Goal: Information Seeking & Learning: Learn about a topic

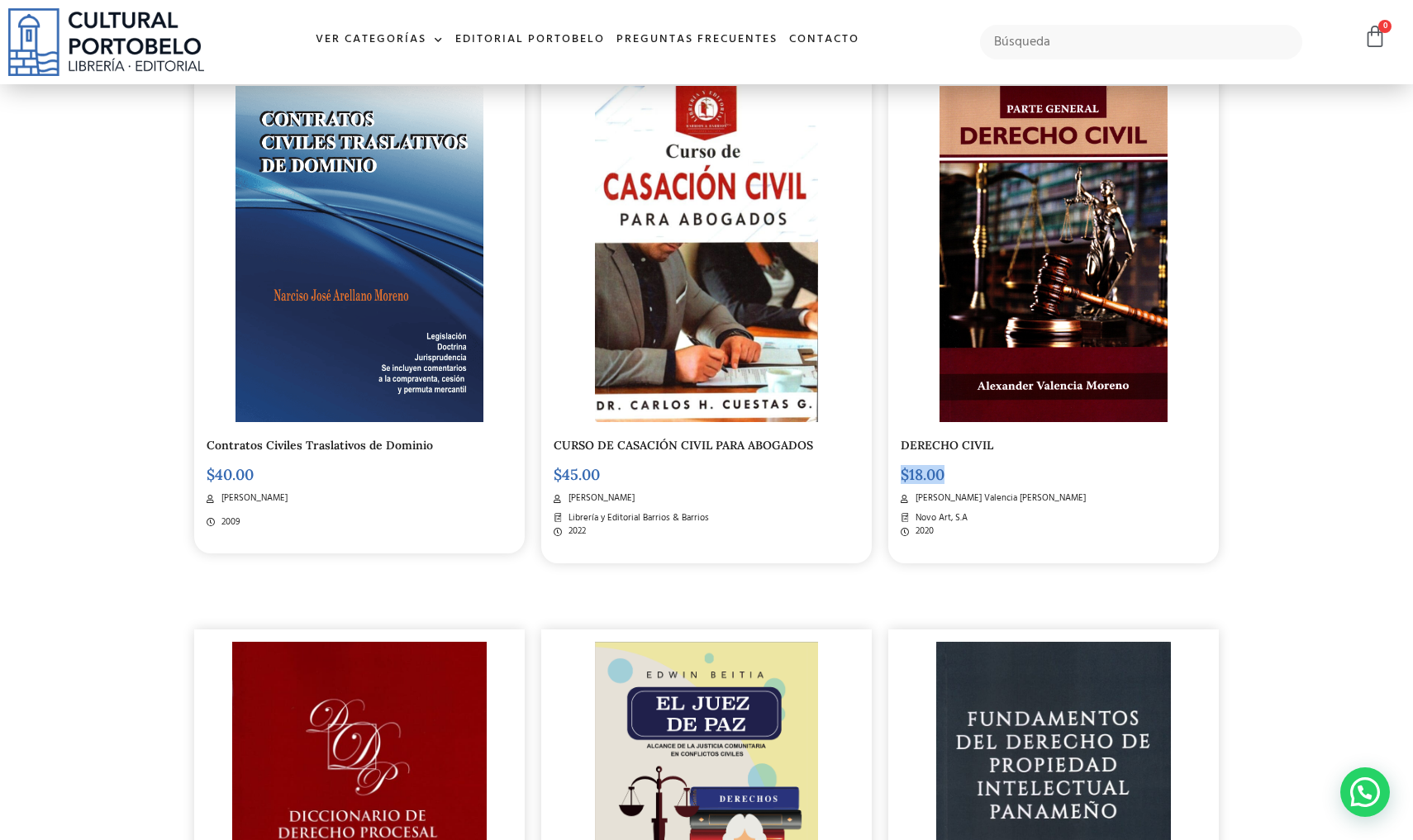
scroll to position [1003, 0]
click at [957, 439] on link "DERECHO CIVIL" at bounding box center [947, 445] width 93 height 14
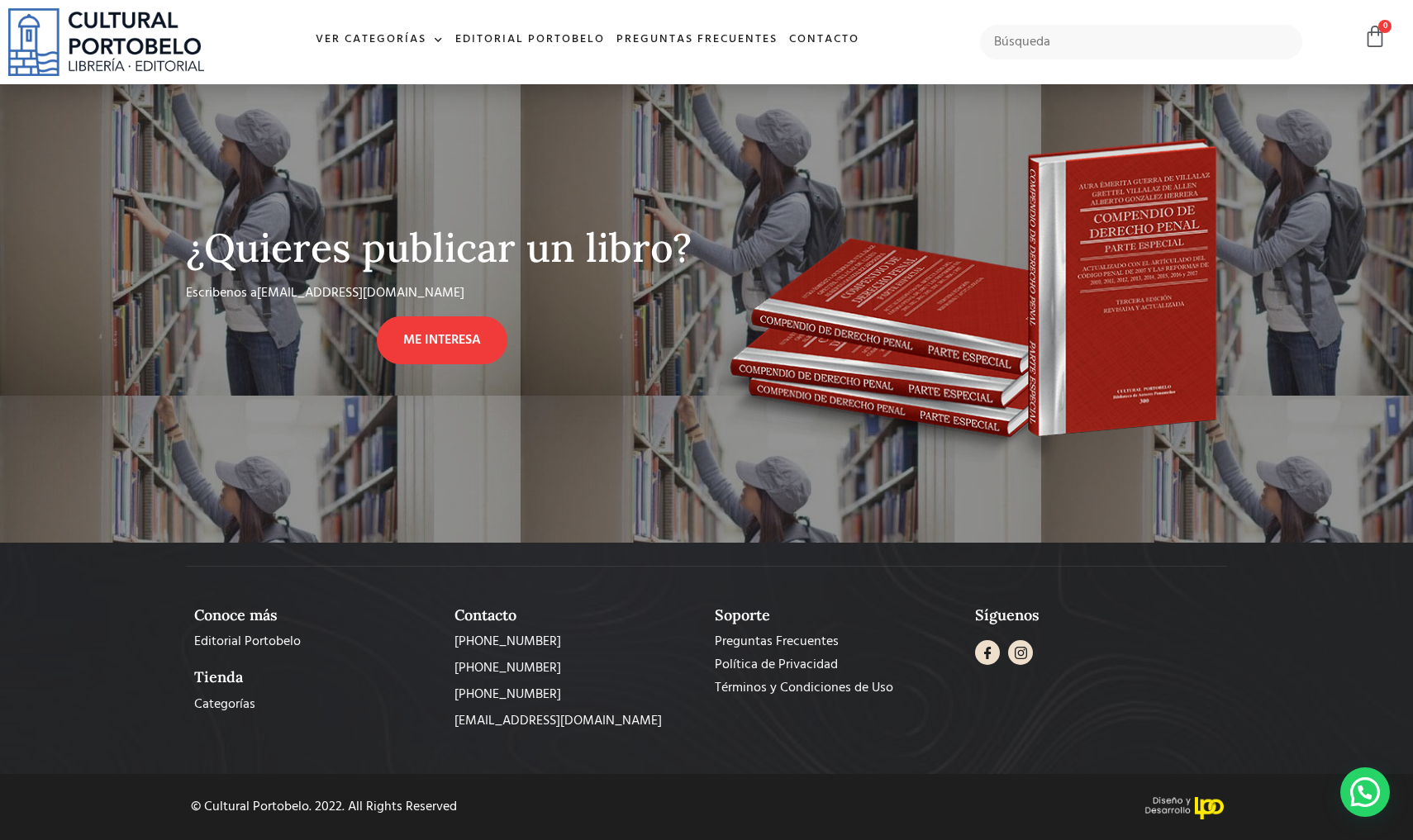
scroll to position [688, 0]
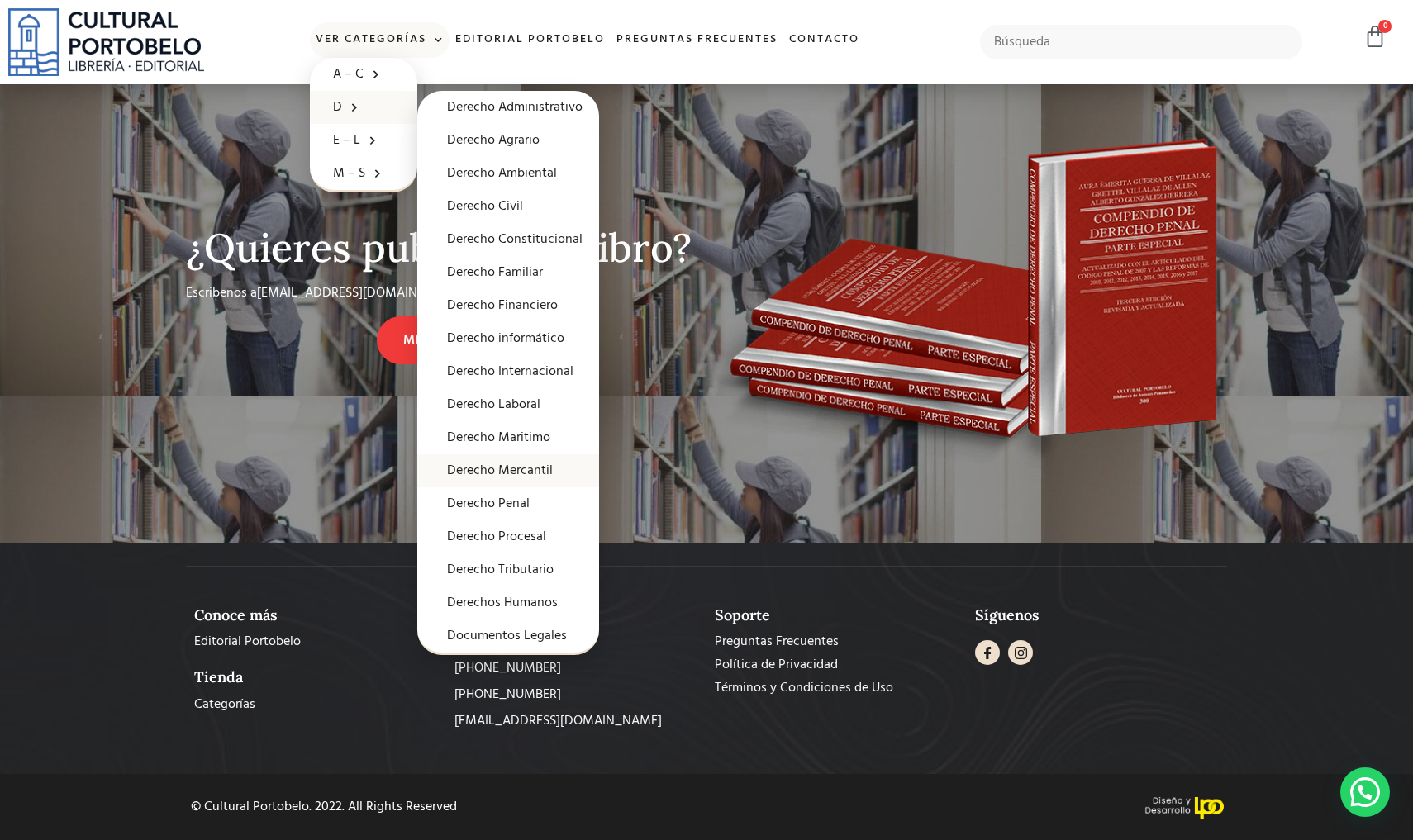
click at [510, 463] on link "Derecho Mercantil" at bounding box center [508, 471] width 182 height 33
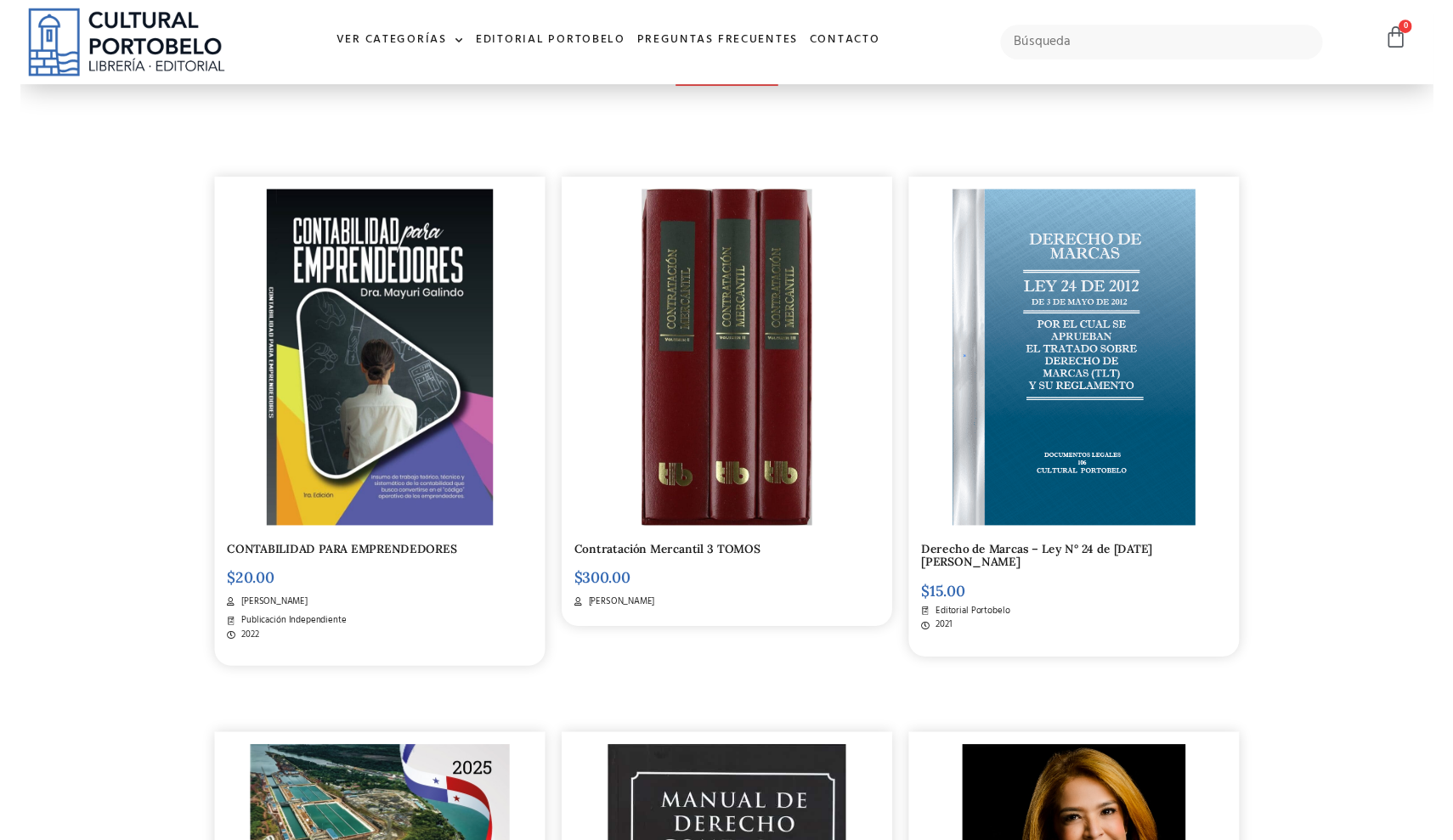
scroll to position [350, 0]
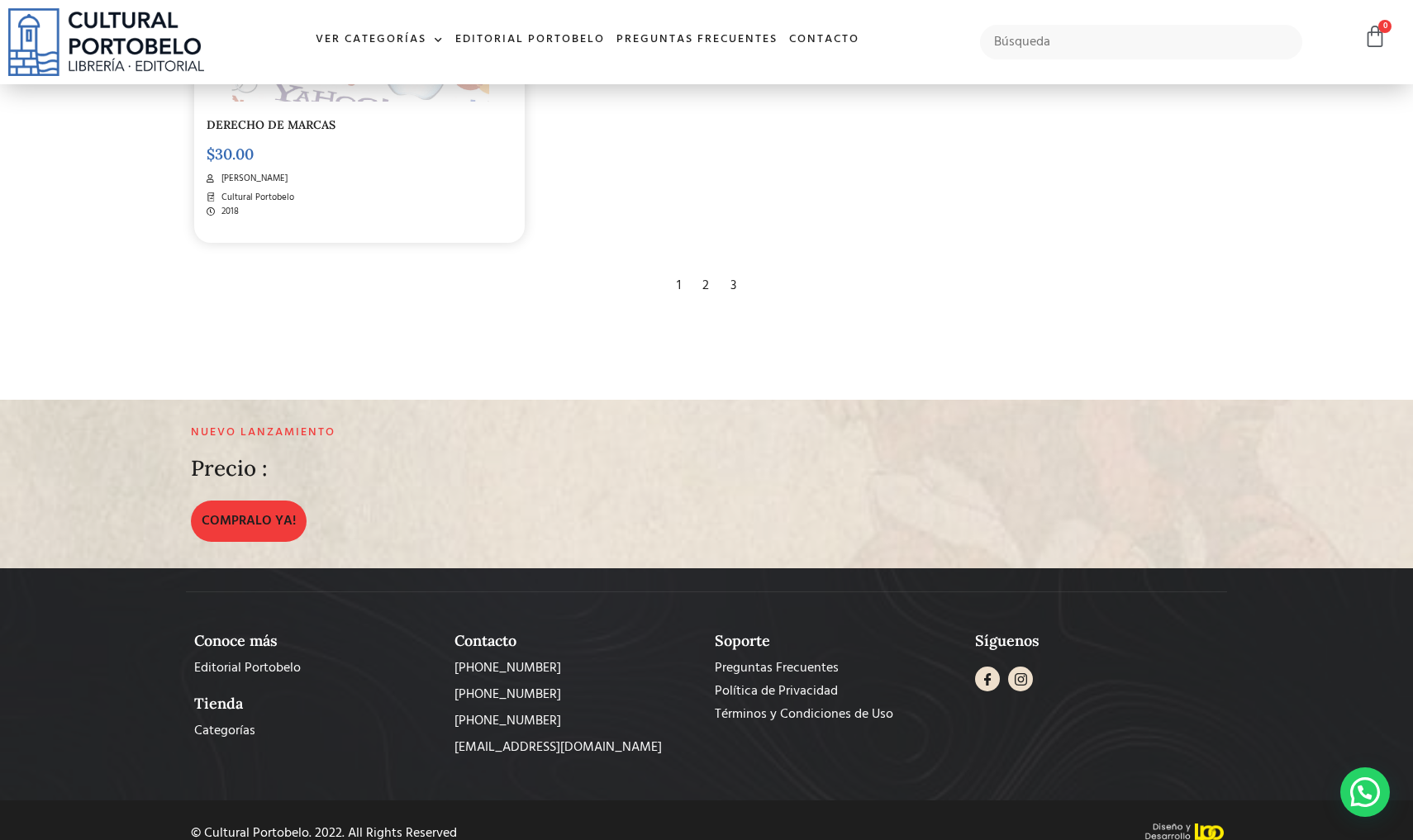
scroll to position [3588, 0]
click at [732, 268] on div "3" at bounding box center [733, 286] width 22 height 37
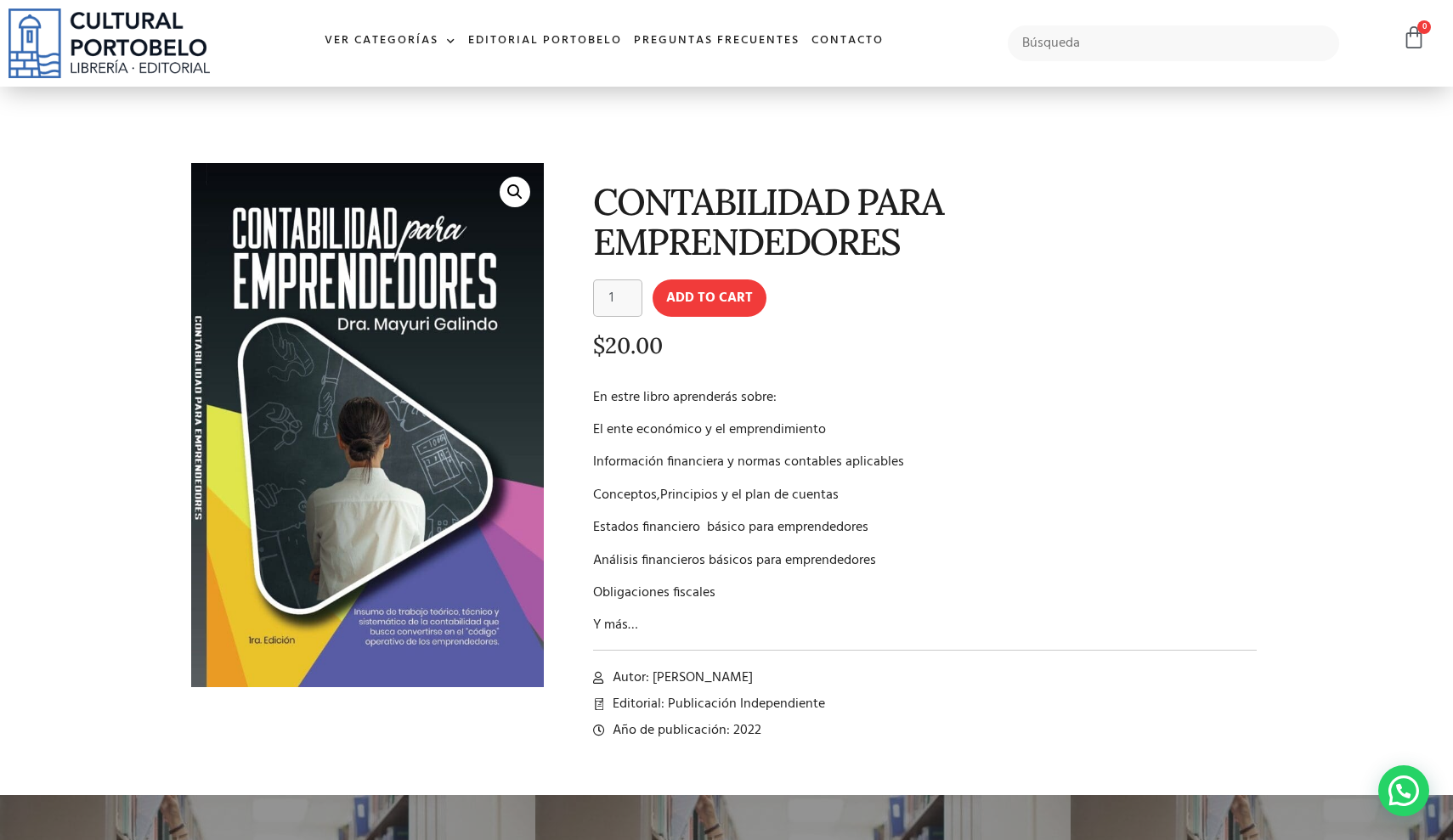
click at [620, 615] on p "Y más…" at bounding box center [924, 625] width 663 height 20
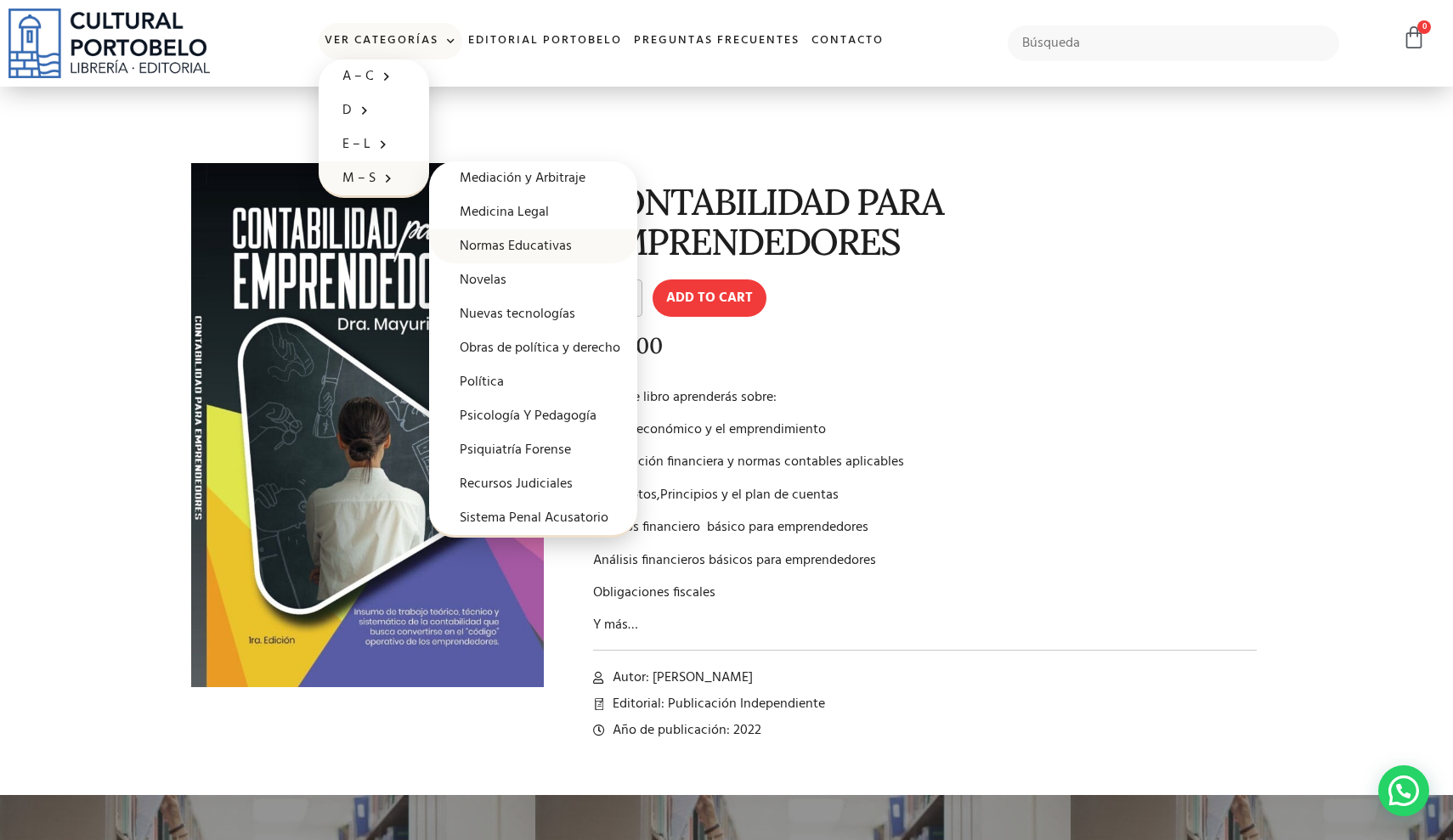
click at [498, 242] on link "Normas Educativas" at bounding box center [533, 246] width 208 height 34
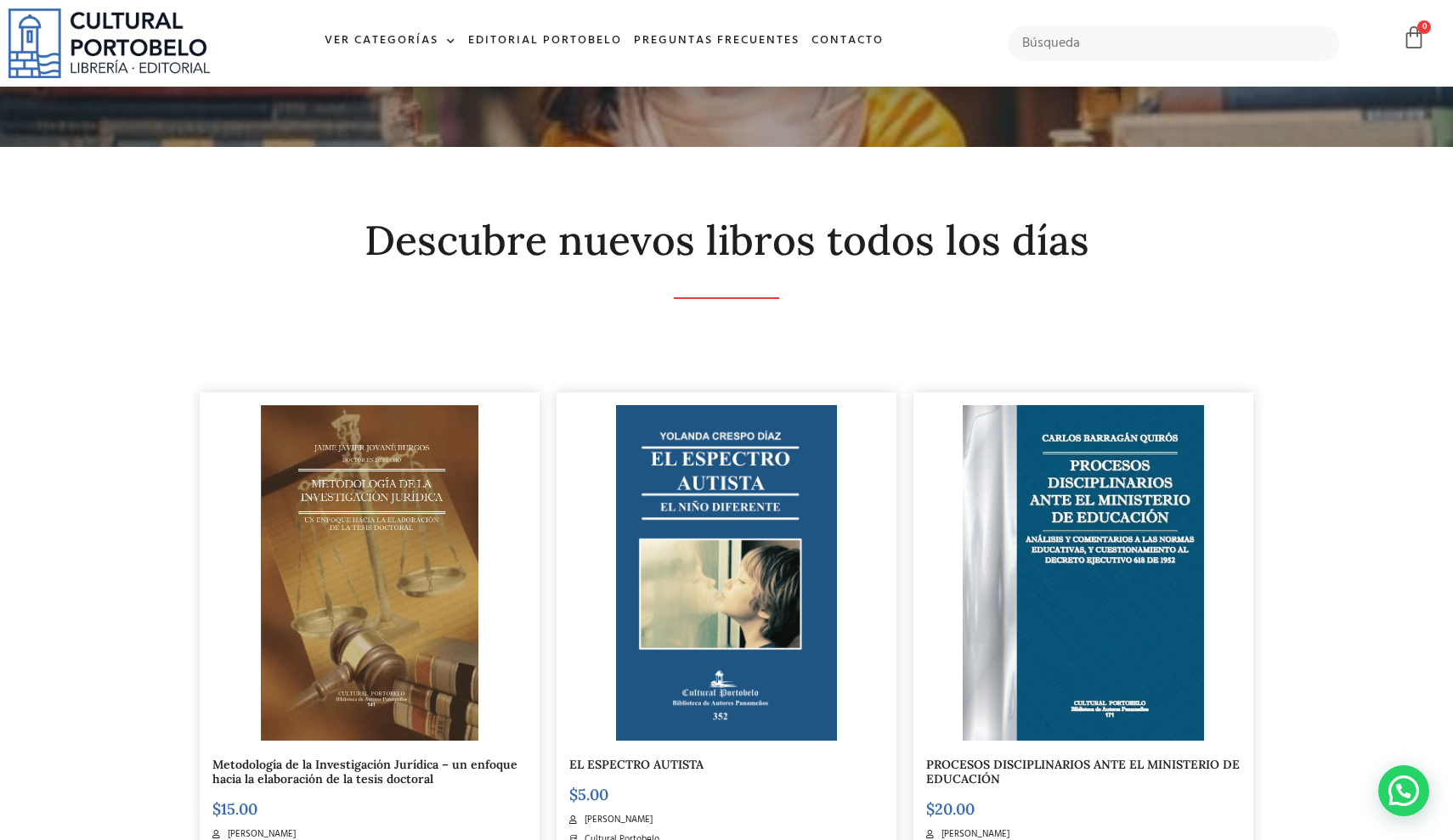
scroll to position [41, 0]
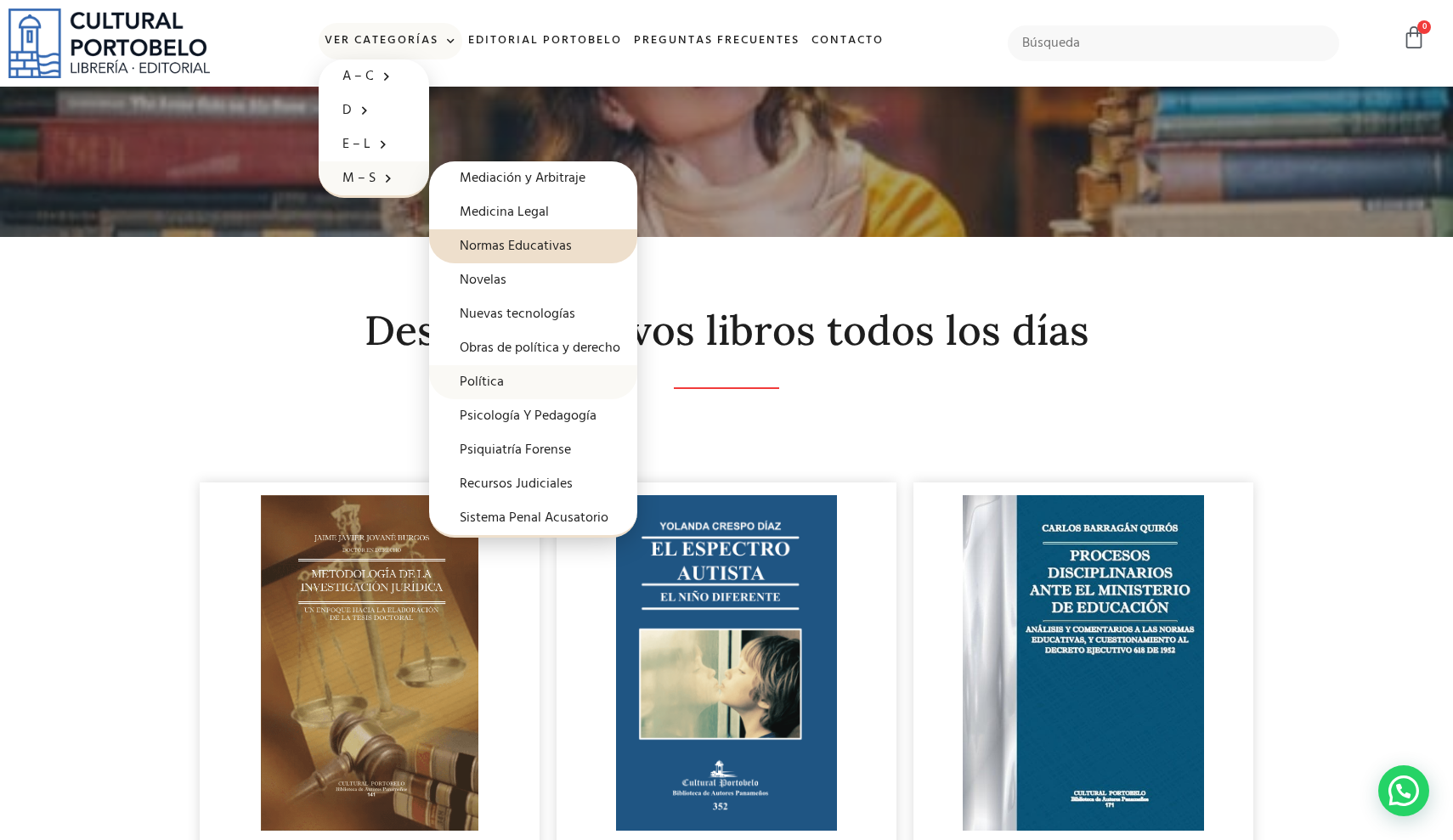
click at [497, 384] on link "Política" at bounding box center [533, 382] width 208 height 34
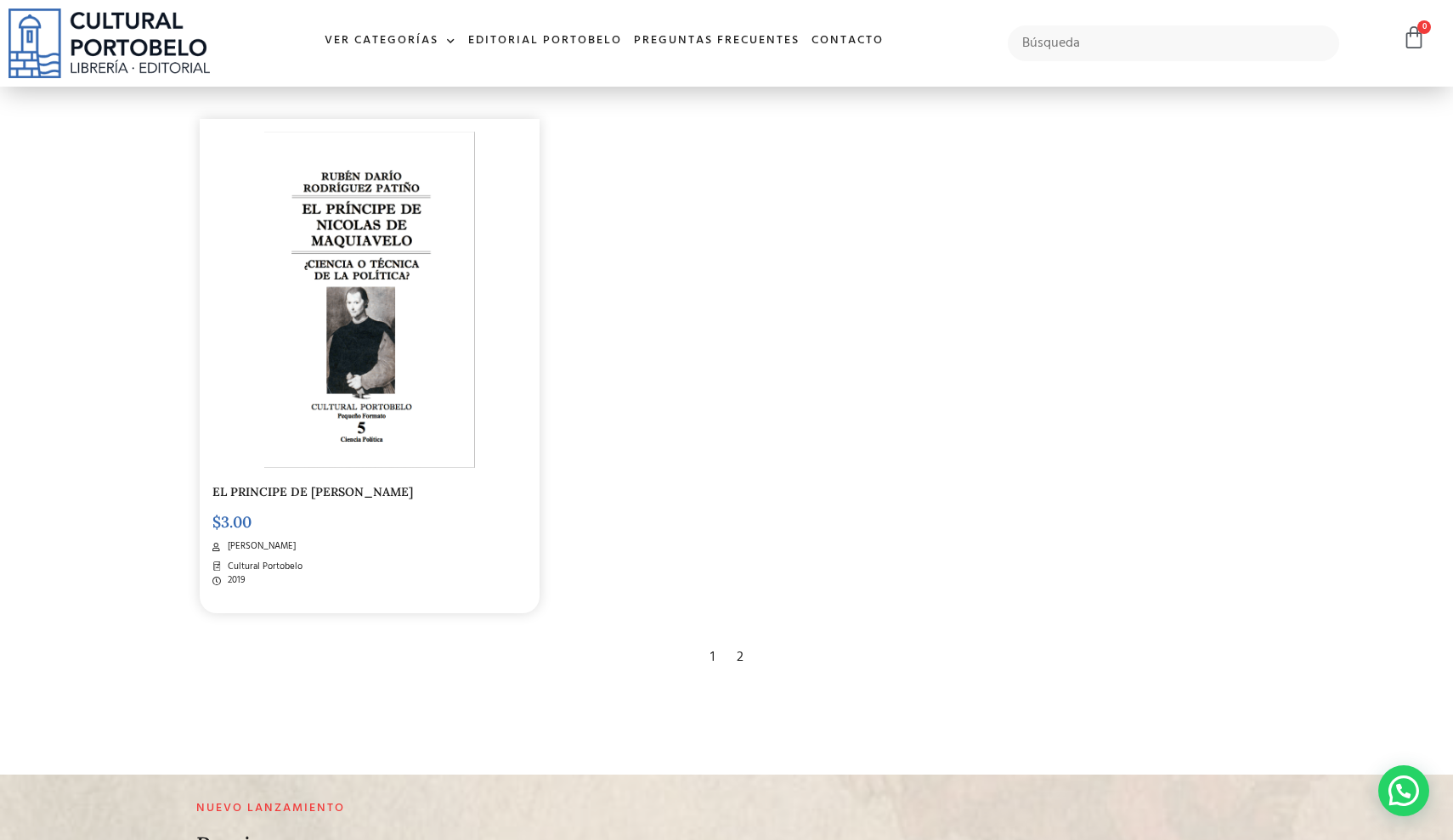
scroll to position [3268, 0]
click at [741, 640] on div "2" at bounding box center [740, 658] width 24 height 38
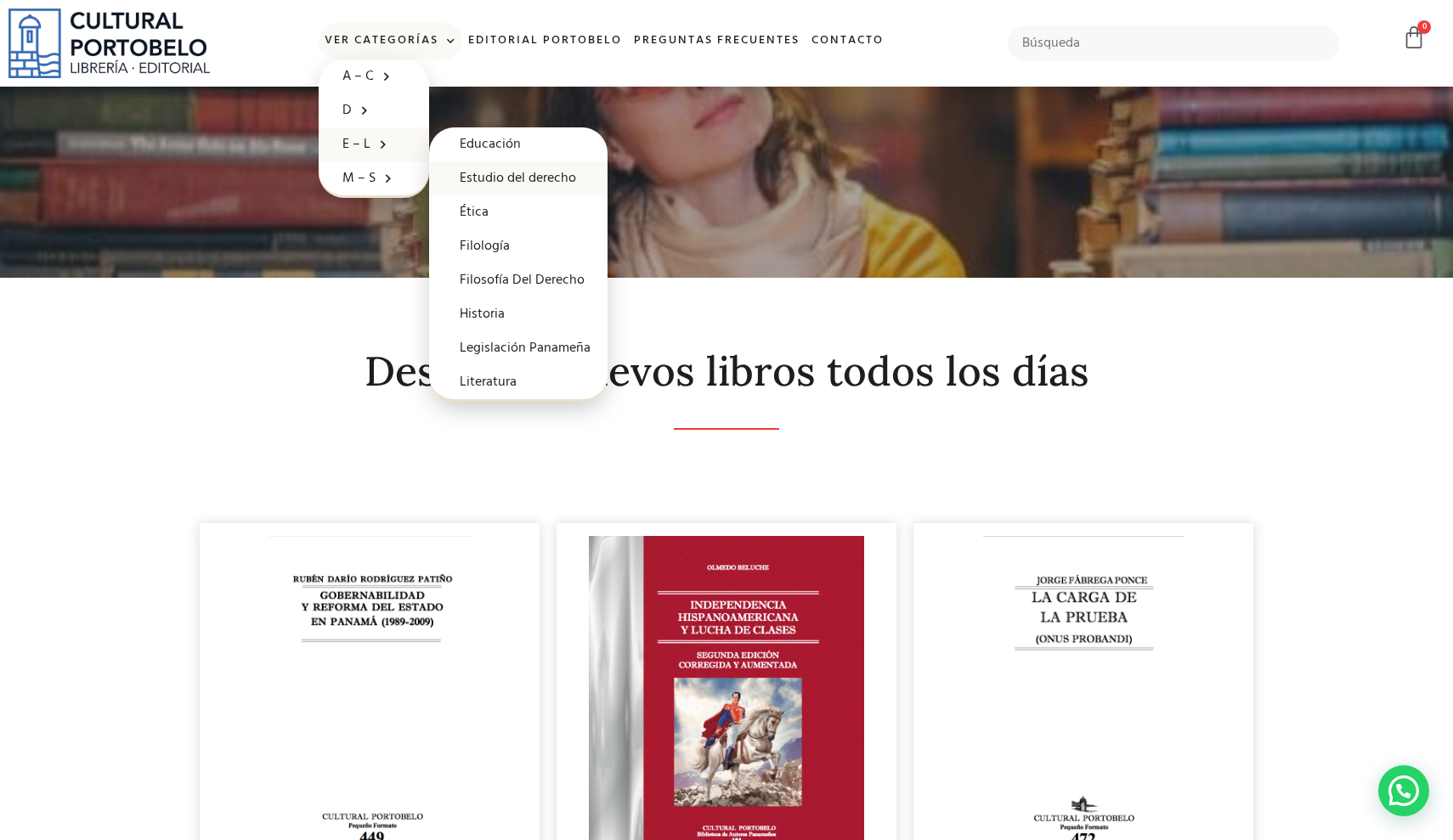
click at [491, 173] on link "Estudio del derecho" at bounding box center [518, 178] width 179 height 34
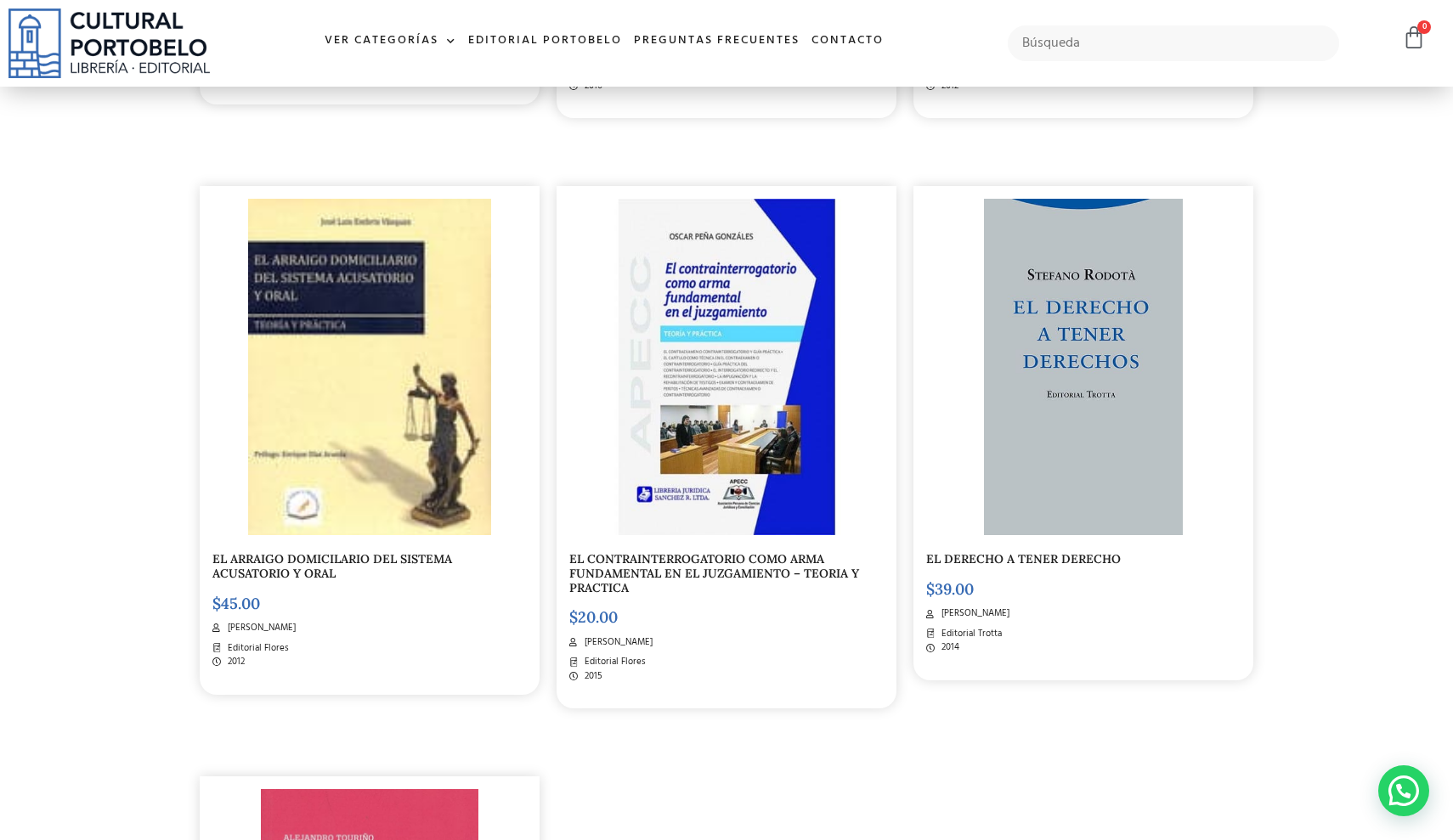
scroll to position [2611, 0]
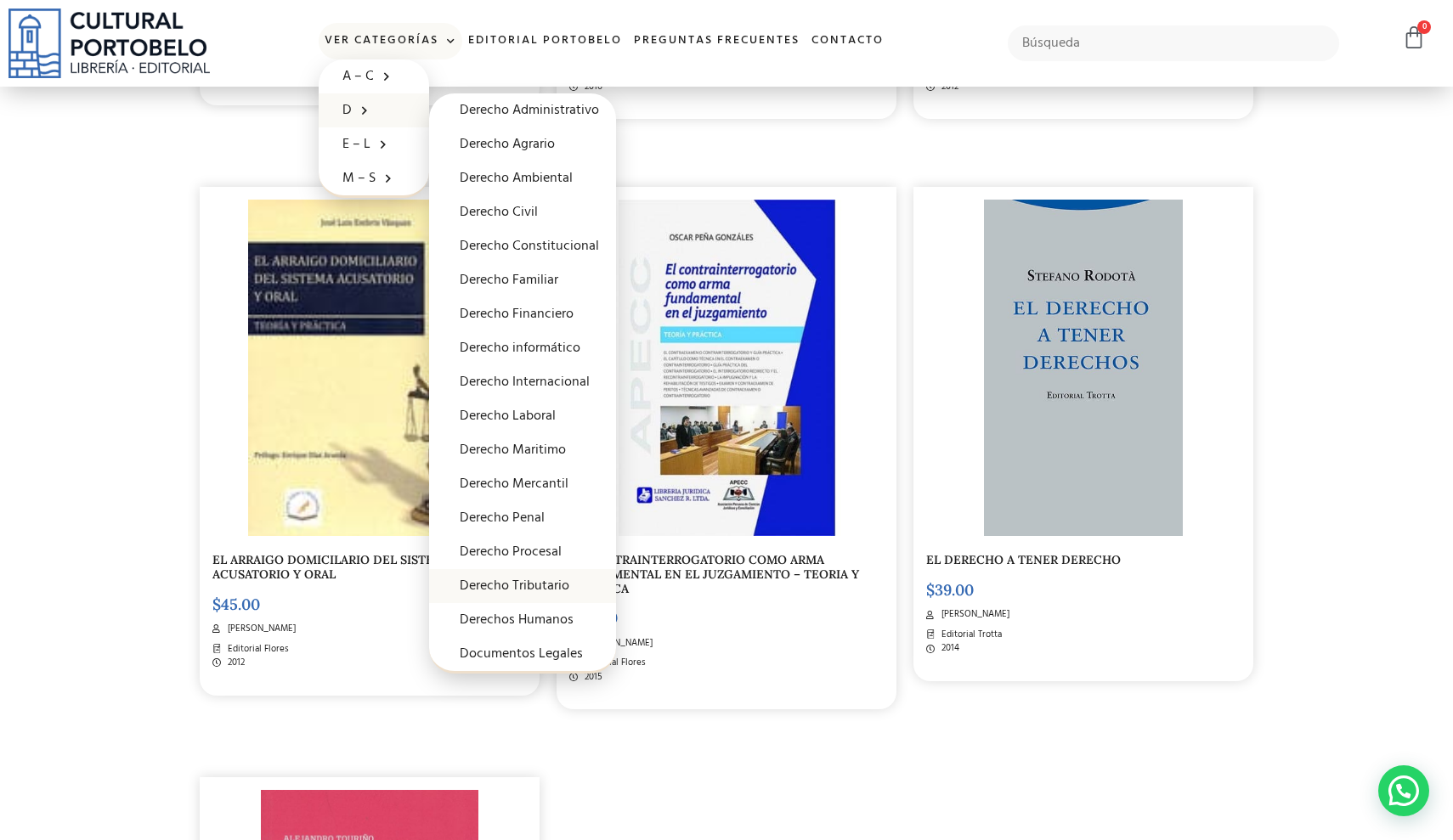
click at [537, 571] on link "Derecho Tributario" at bounding box center [523, 585] width 187 height 34
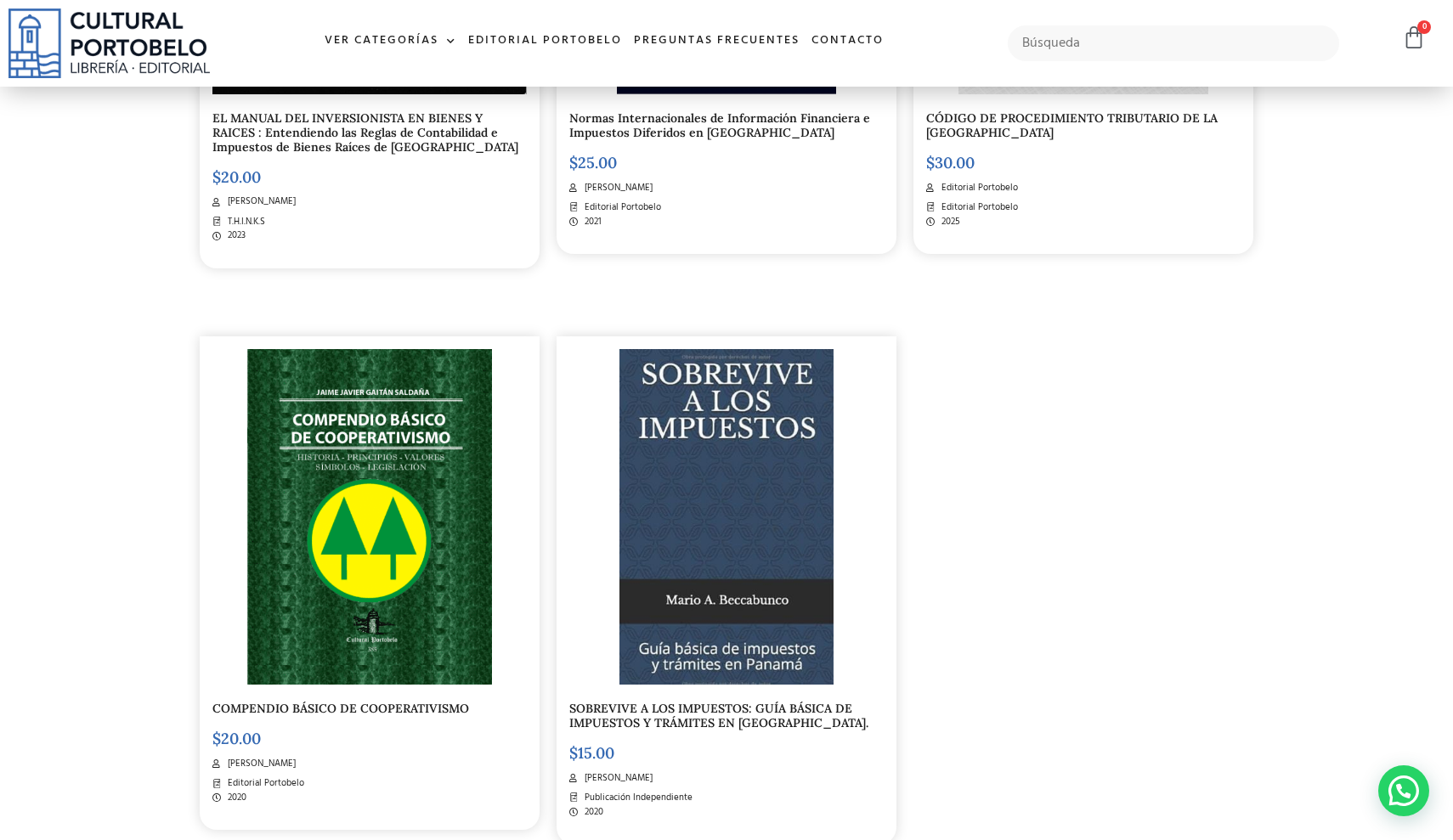
scroll to position [778, 0]
click at [734, 704] on link "SOBREVIVE A LOS IMPUESTOS: GUÍA BÁSICA DE IMPUESTOS Y TRÁMITES EN [GEOGRAPHIC_D…" at bounding box center [719, 715] width 299 height 30
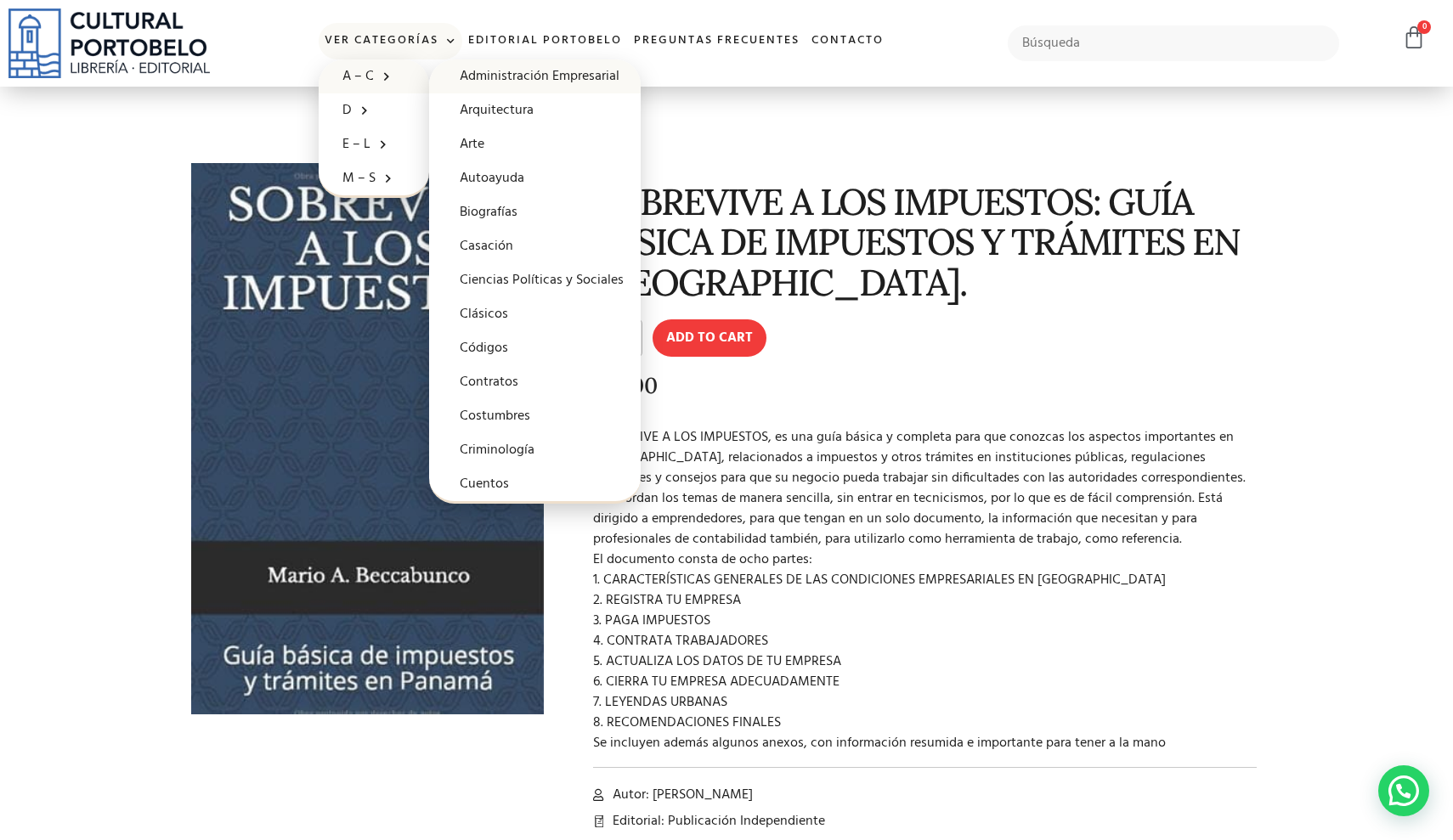
click at [482, 78] on link "Administración Empresarial" at bounding box center [535, 76] width 212 height 34
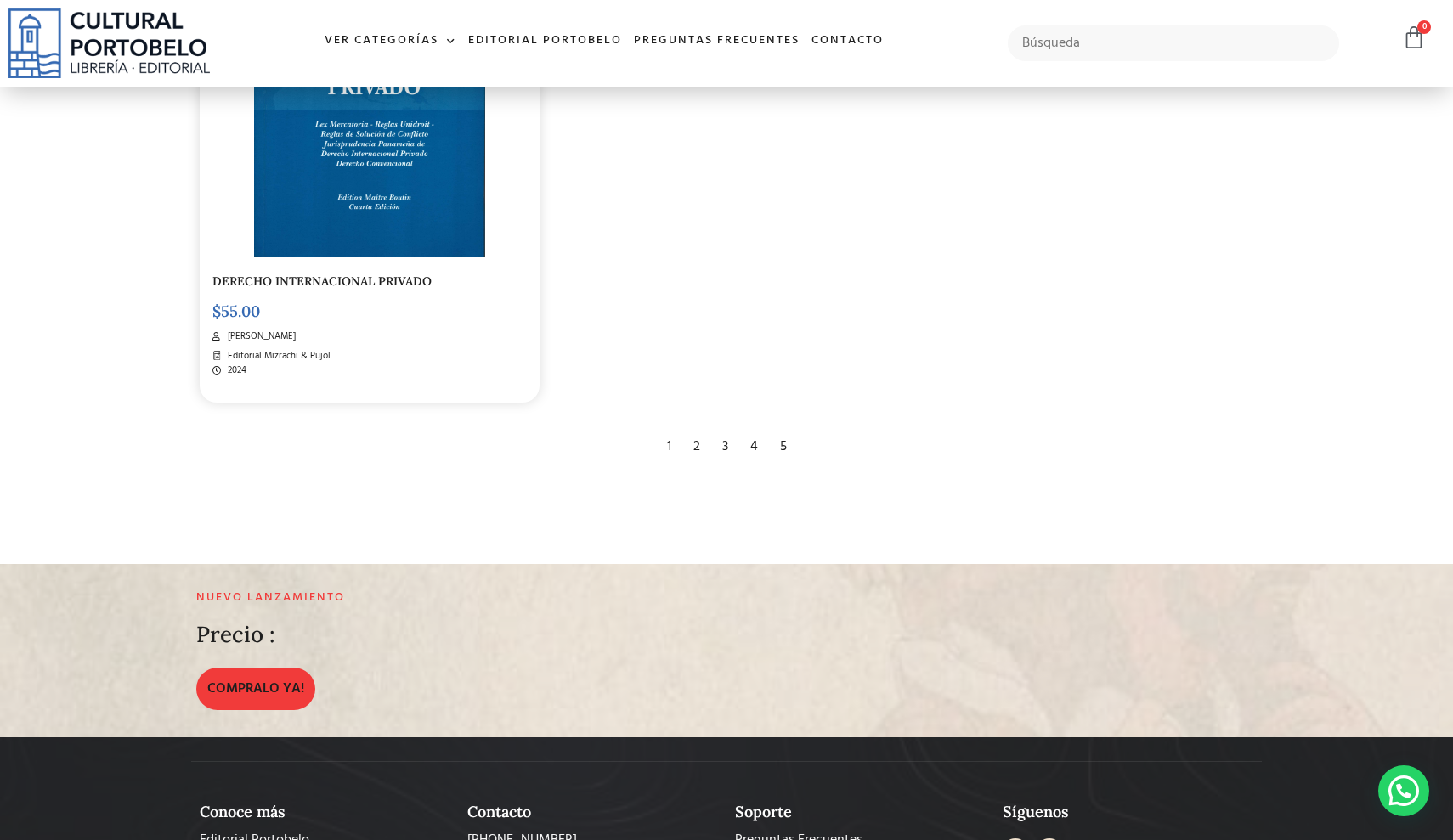
scroll to position [3466, 0]
click at [698, 434] on div "2" at bounding box center [696, 445] width 24 height 38
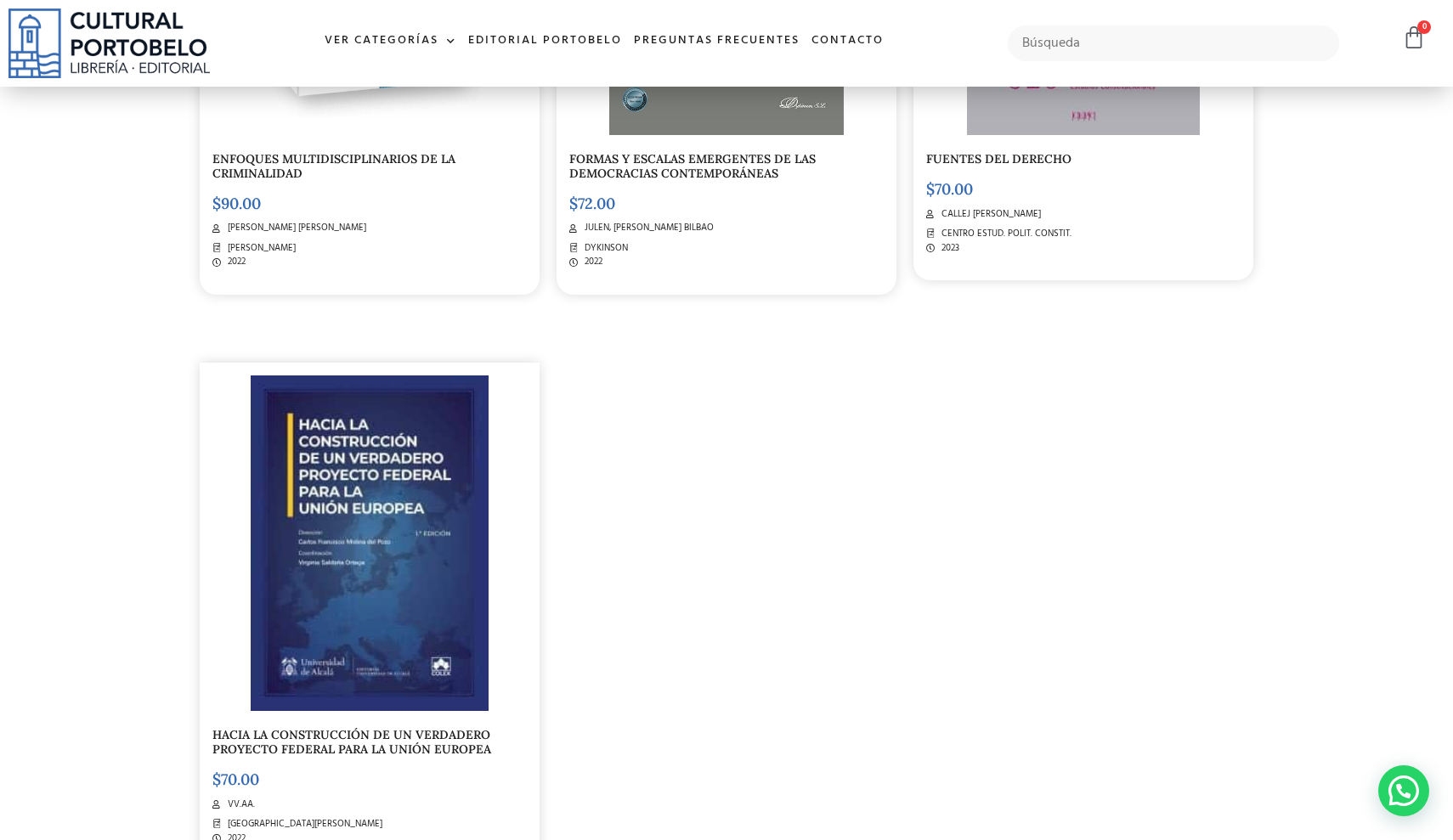
scroll to position [3112, 0]
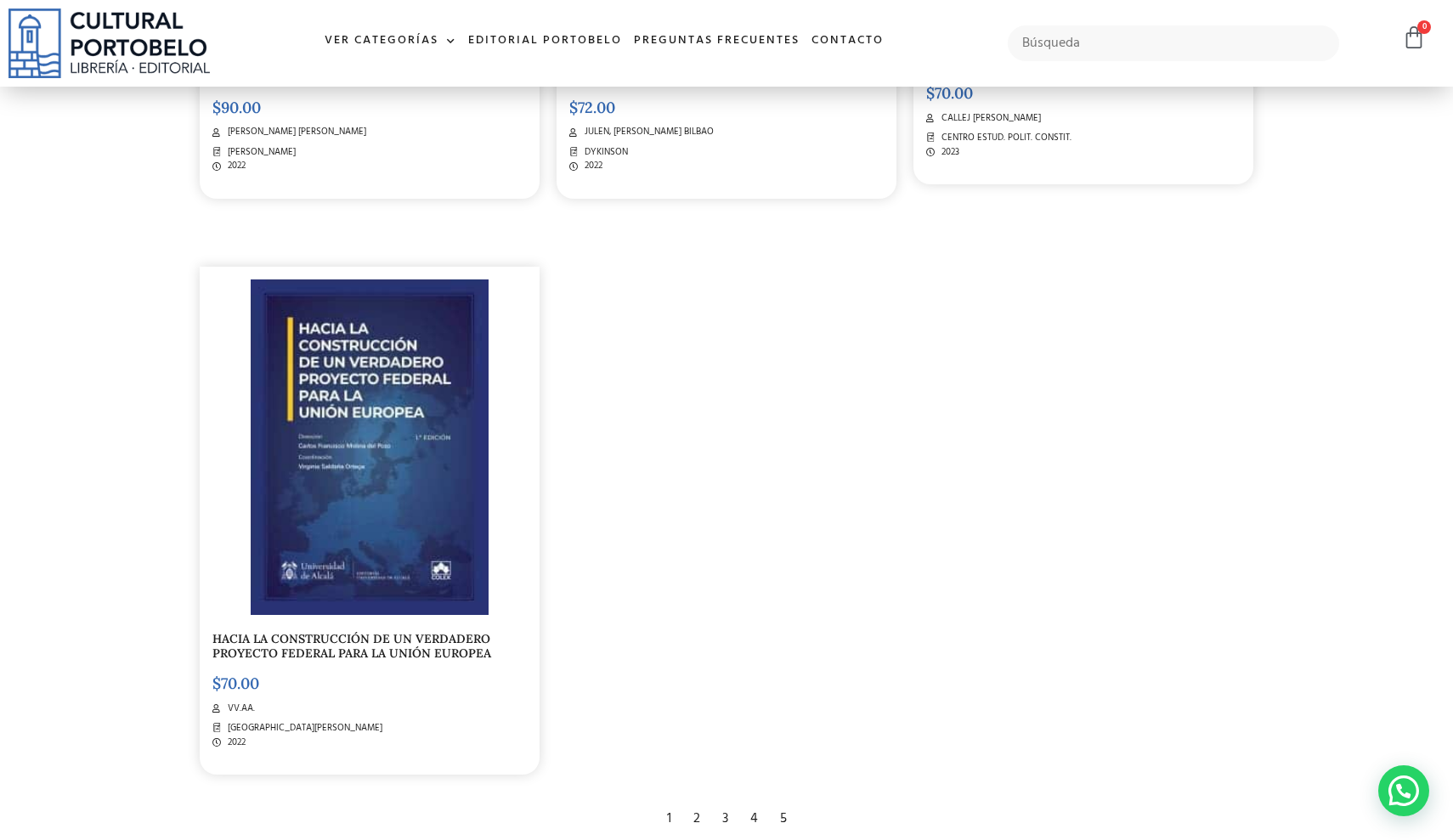
click at [723, 802] on div "3" at bounding box center [725, 818] width 23 height 38
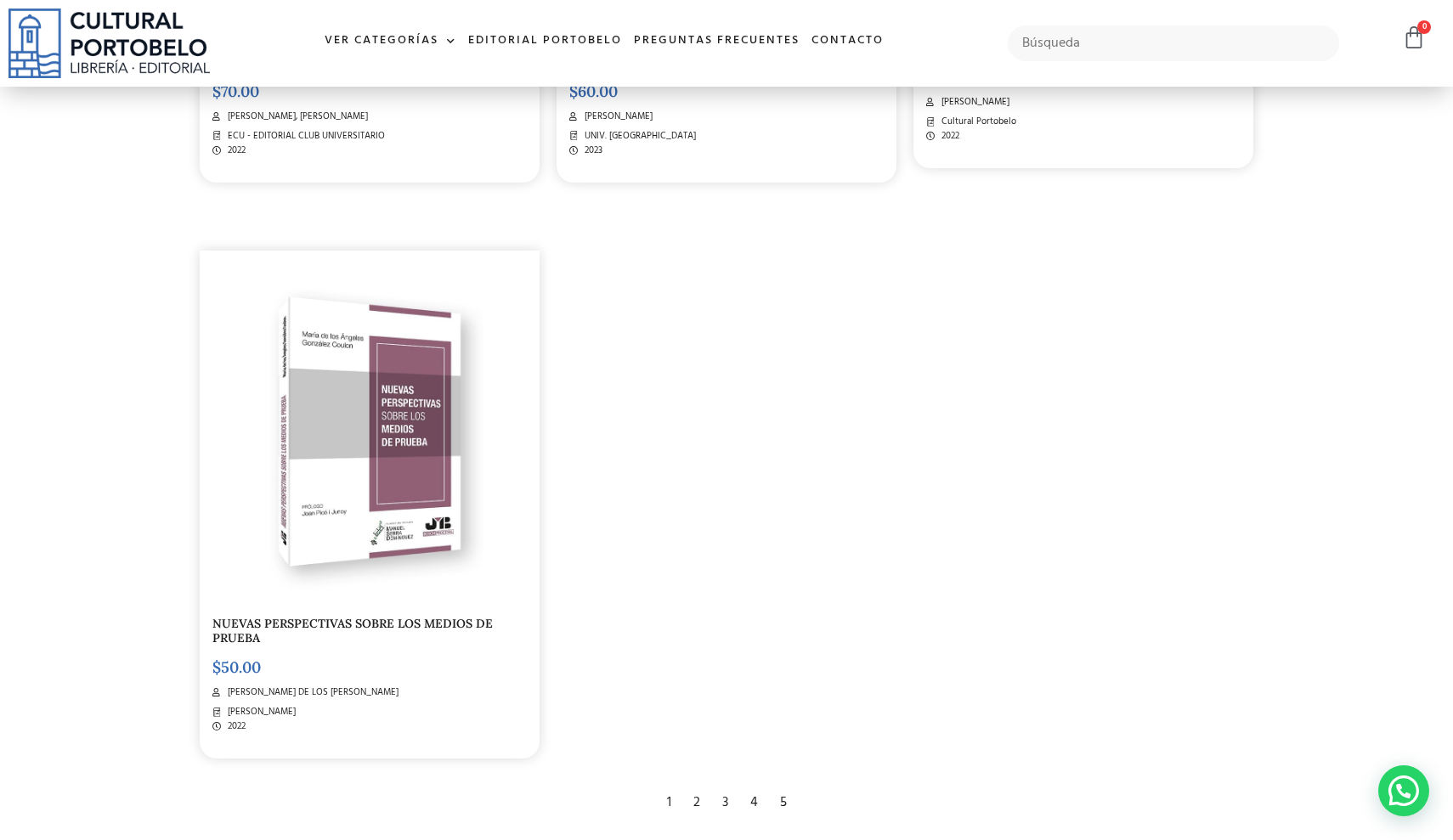
scroll to position [3153, 0]
click at [754, 787] on div "4" at bounding box center [754, 802] width 25 height 38
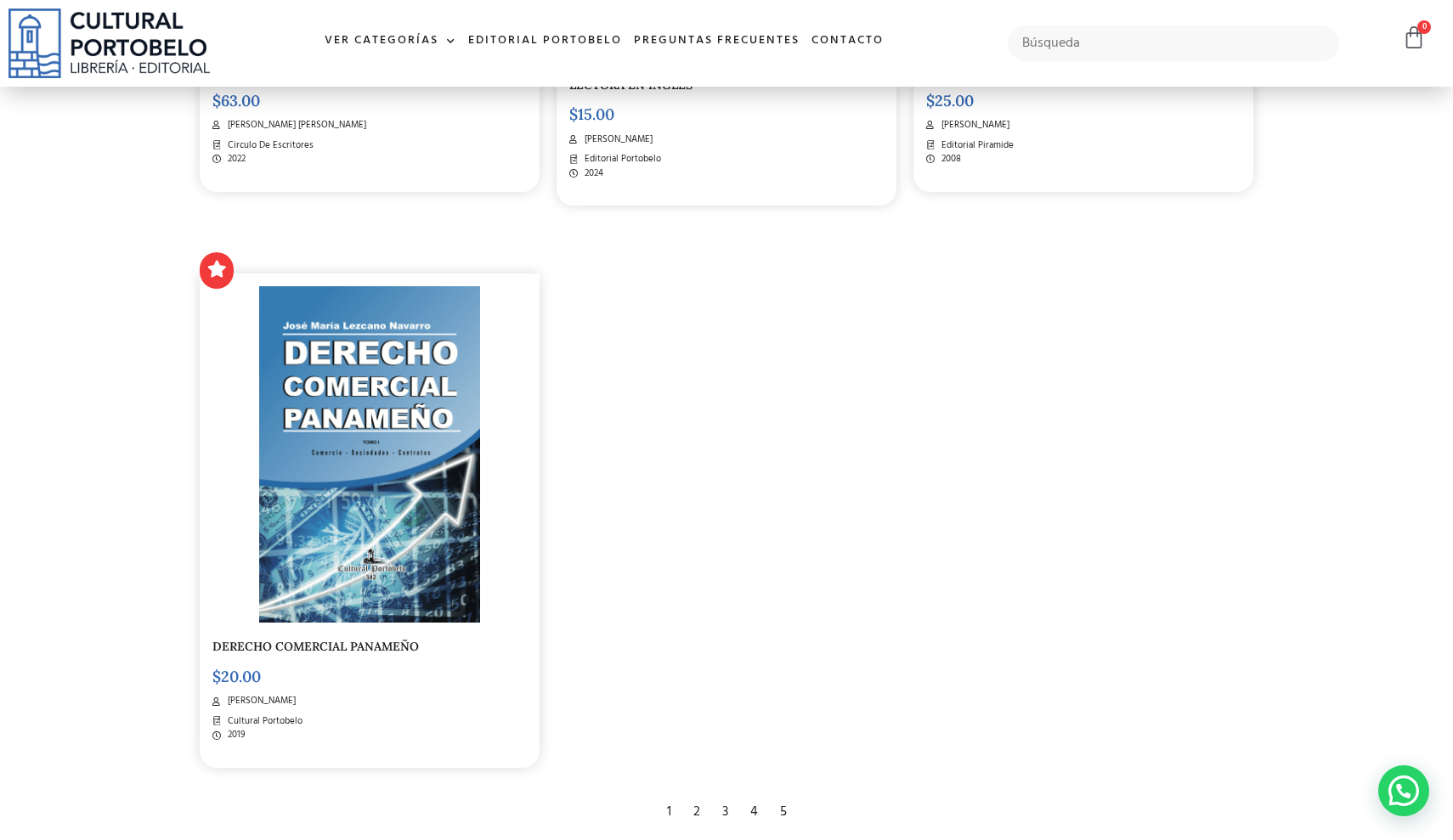
scroll to position [3158, 0]
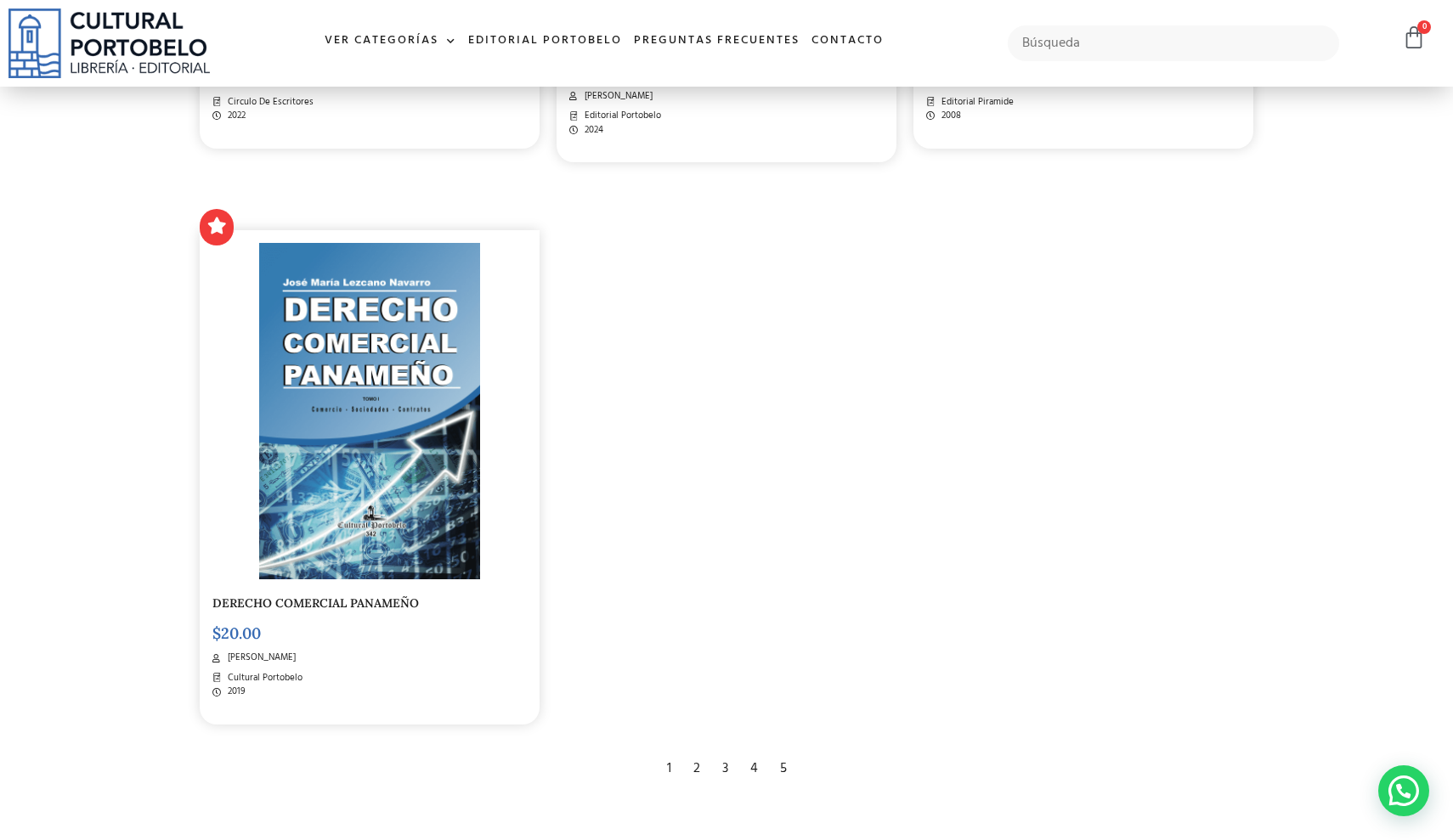
click at [729, 757] on div "3" at bounding box center [725, 768] width 23 height 38
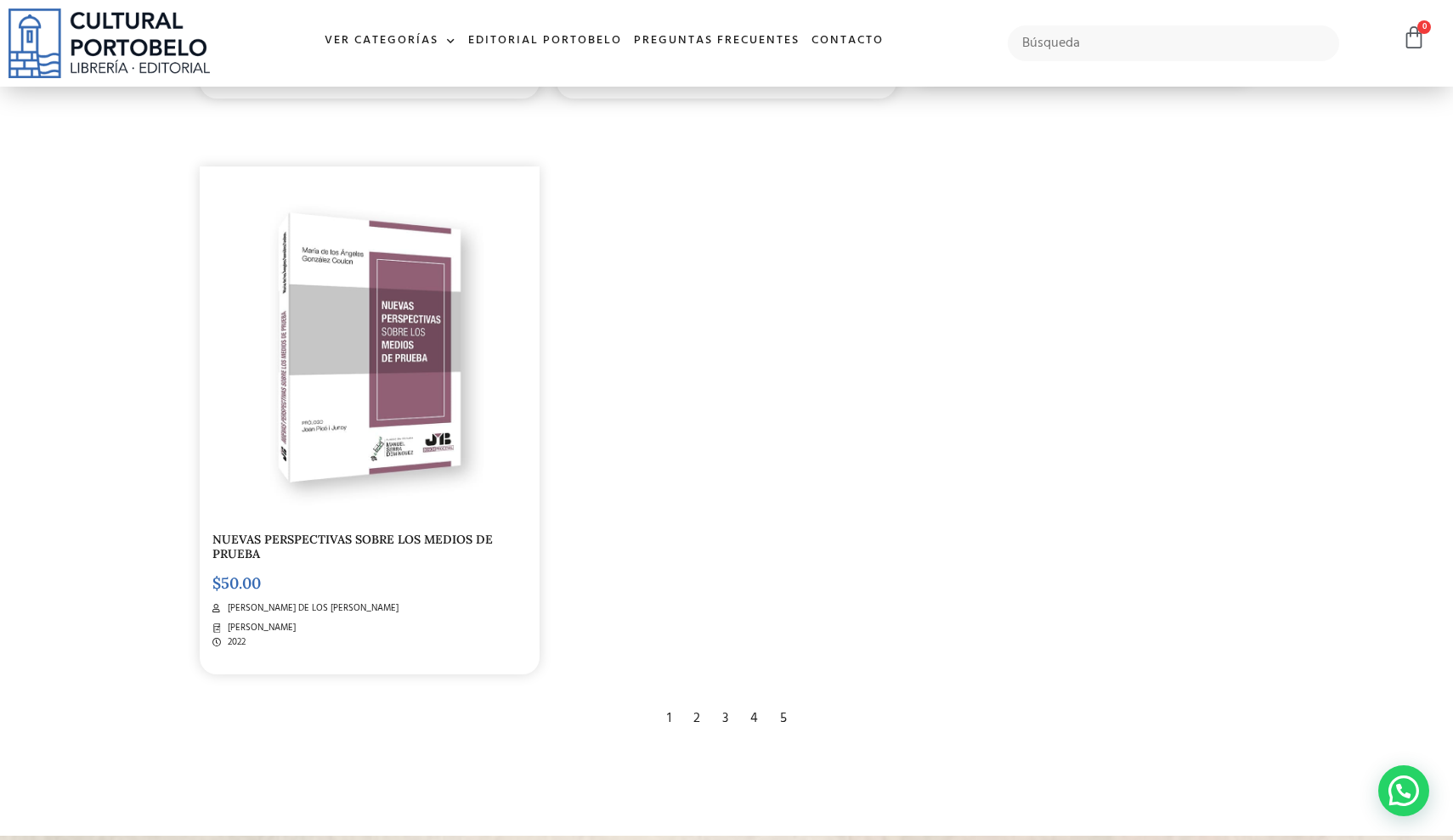
scroll to position [3241, 0]
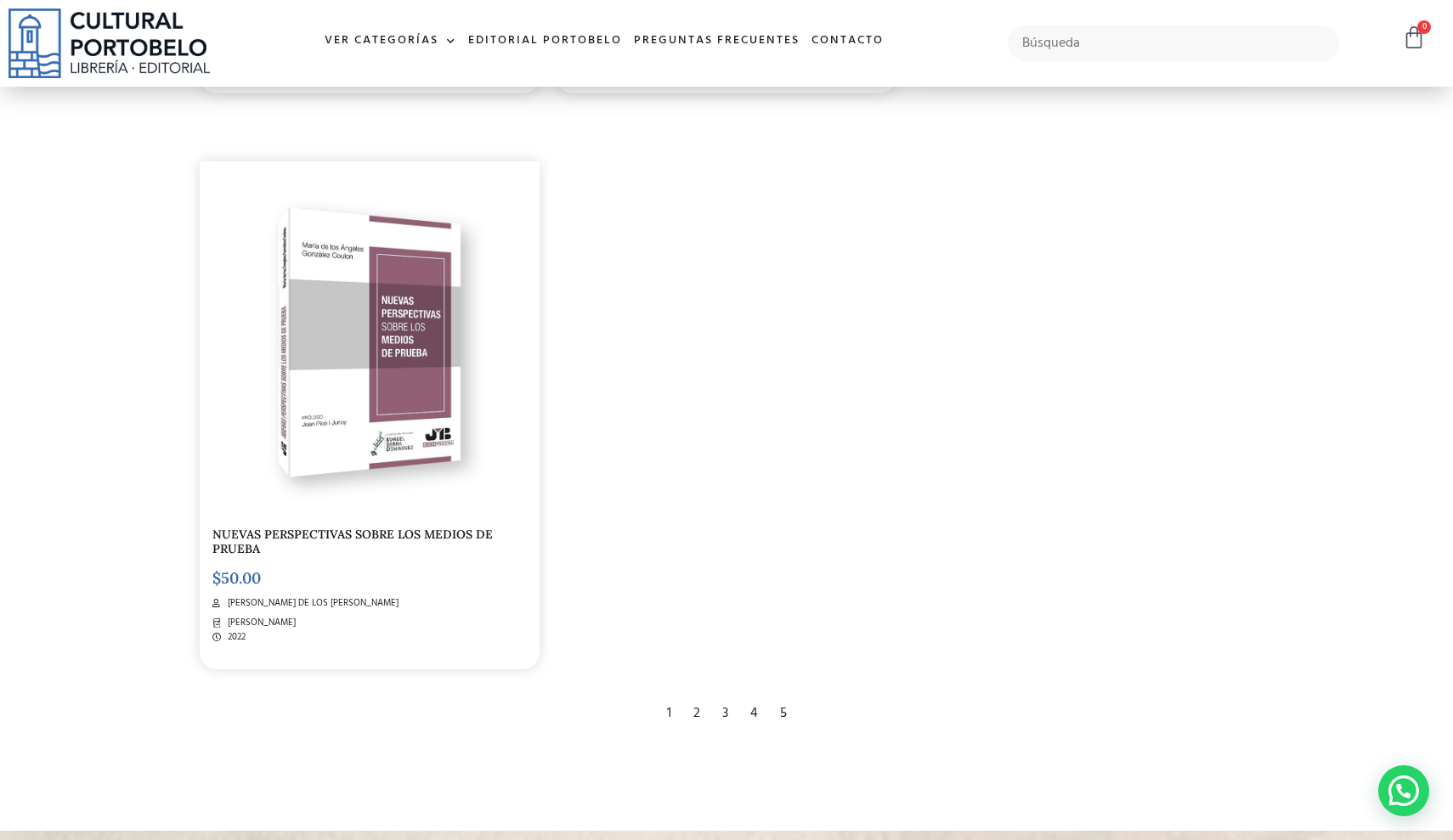
click at [779, 695] on div "5" at bounding box center [783, 713] width 24 height 38
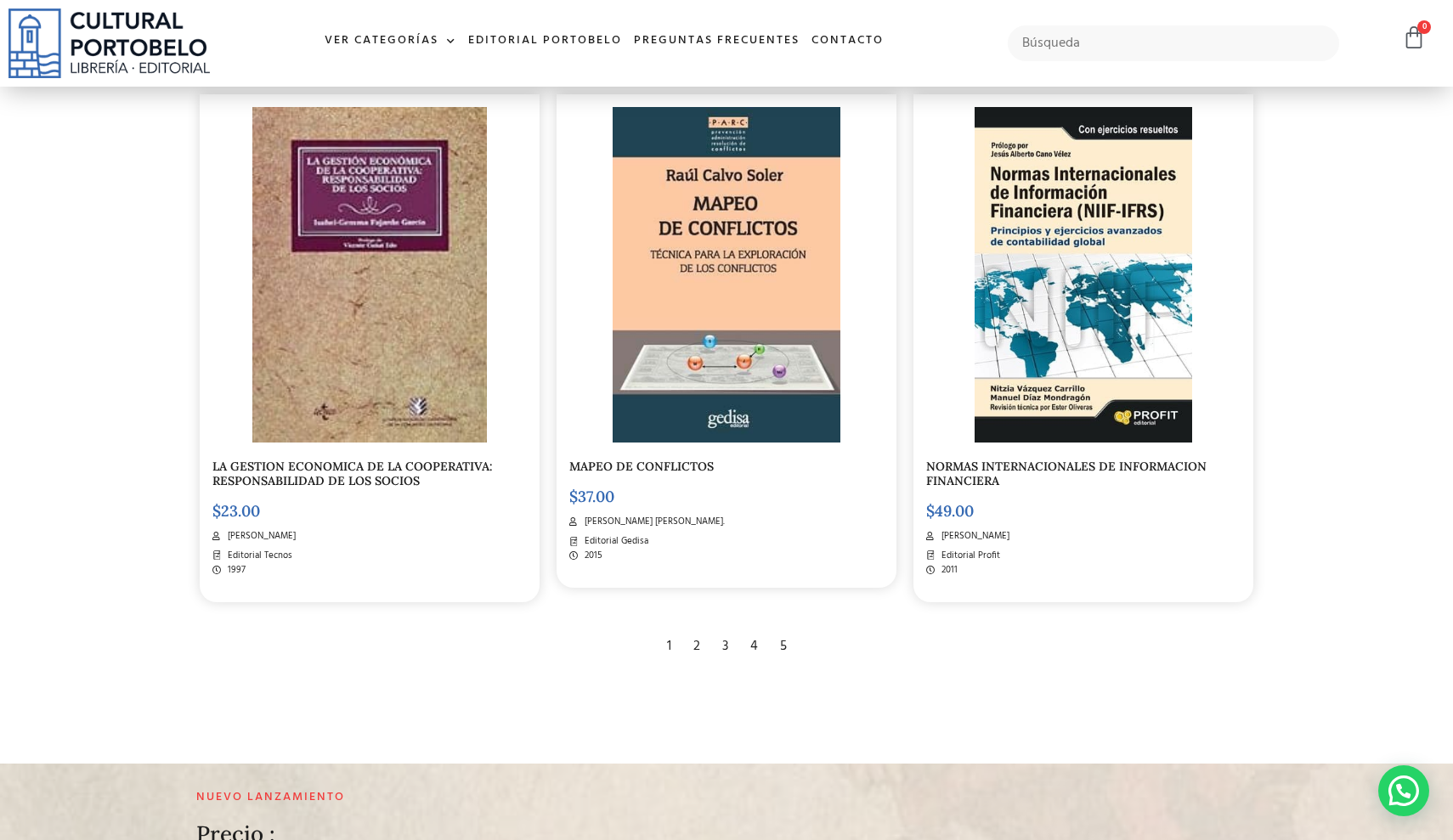
scroll to position [430, 0]
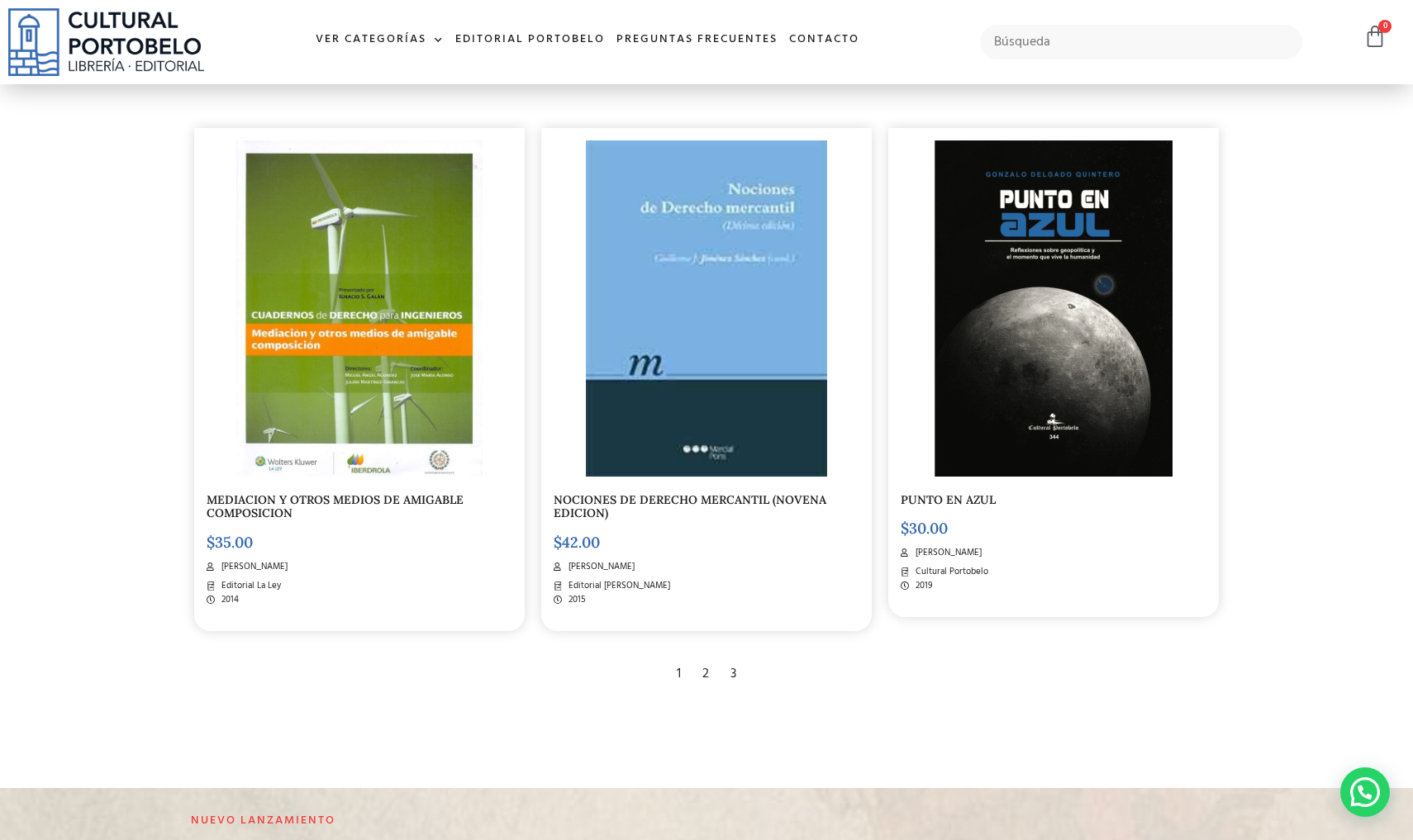
scroll to position [960, 0]
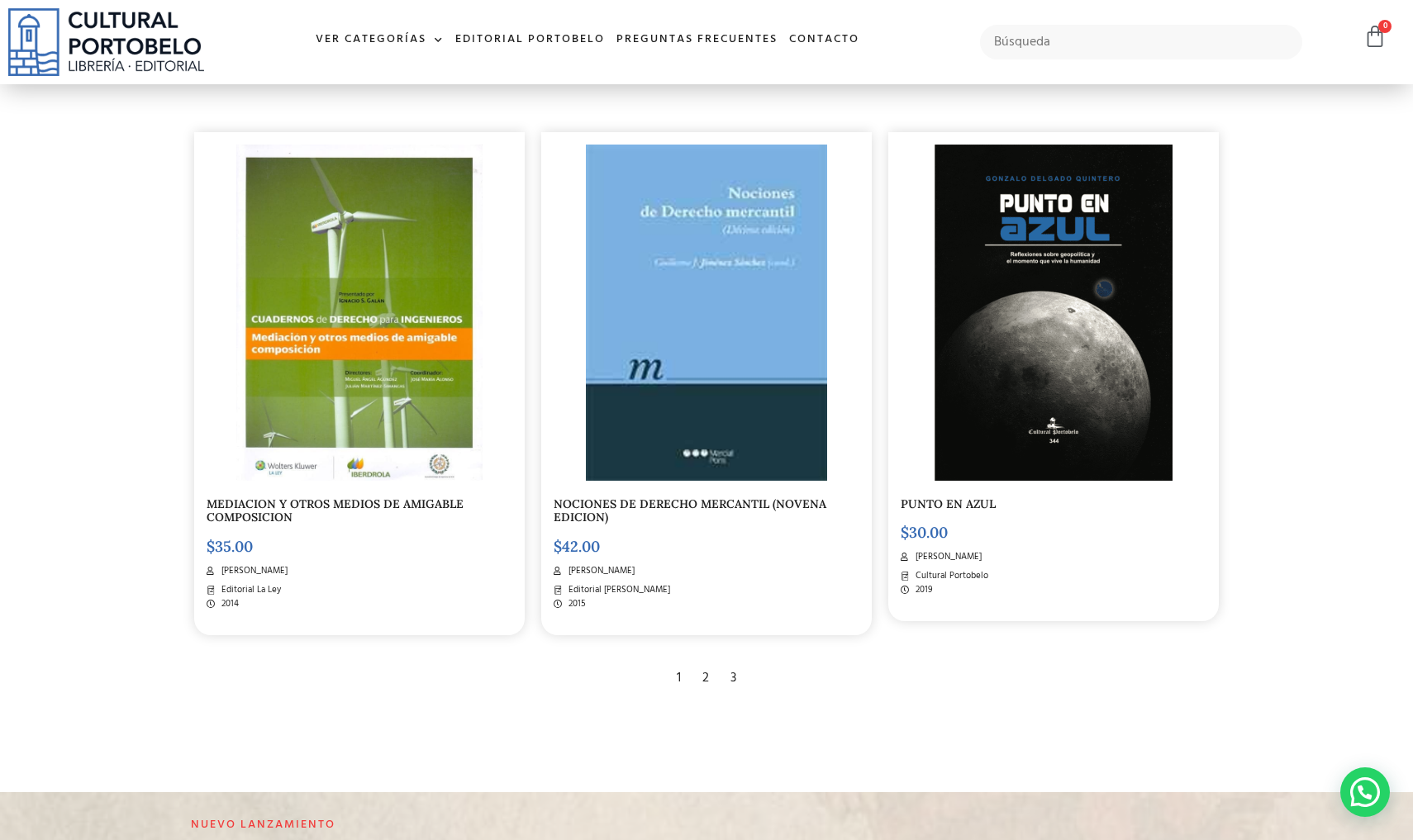
click at [692, 507] on h5 "NOCIONES DE DERECHO MERCANTIL (NOVENA EDICION)" at bounding box center [706, 511] width 306 height 28
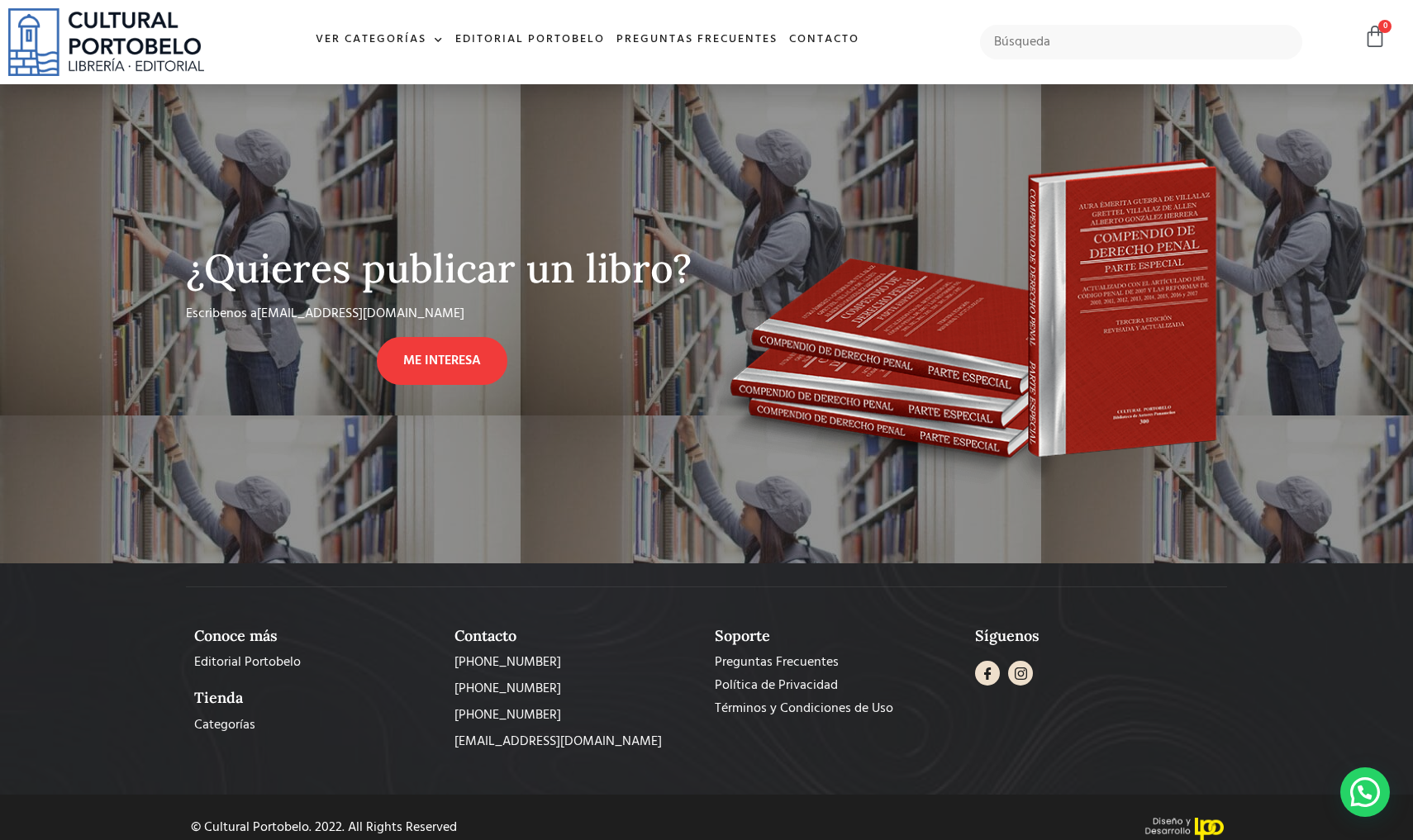
scroll to position [747, 0]
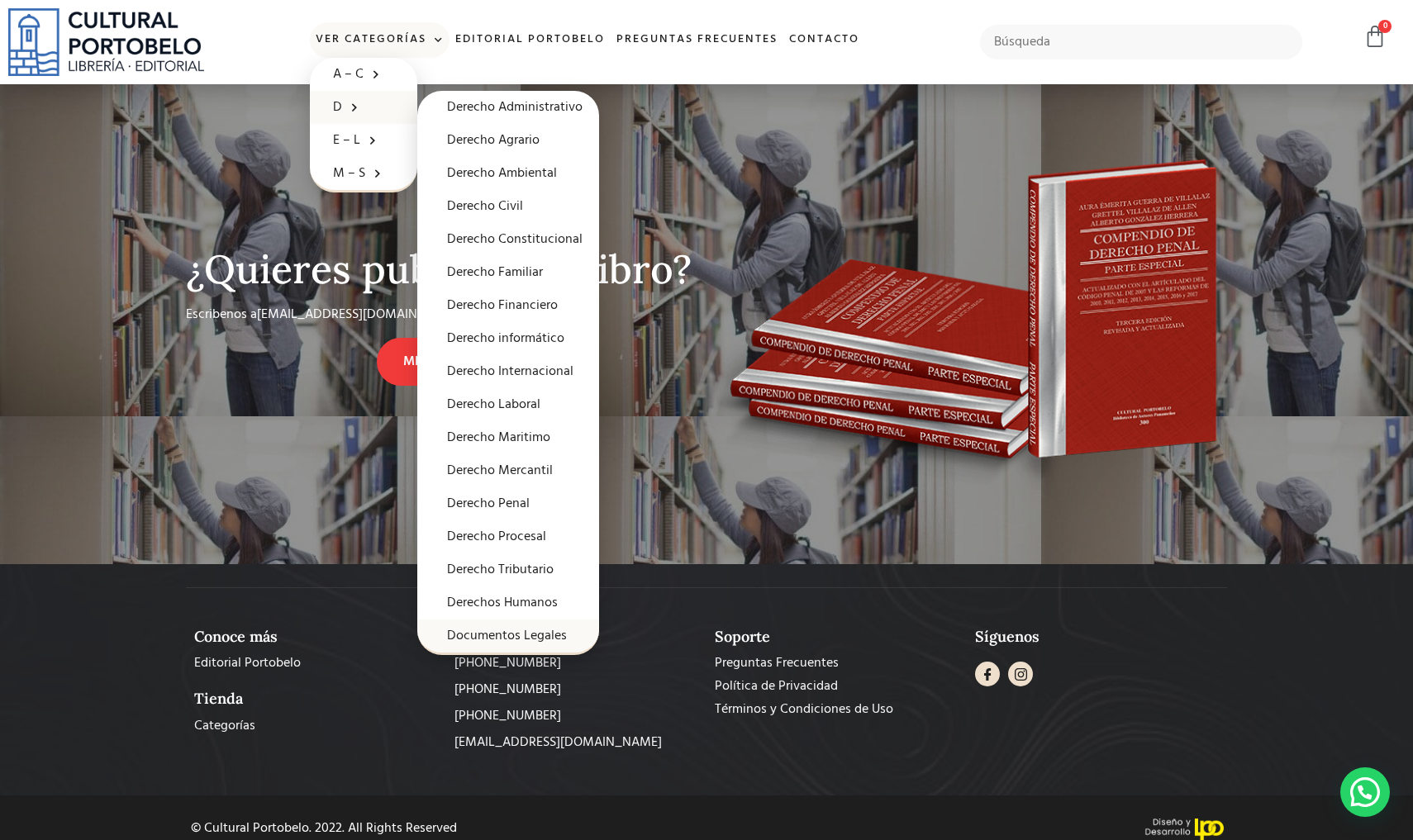
click at [533, 625] on link "Documentos Legales" at bounding box center [508, 636] width 182 height 33
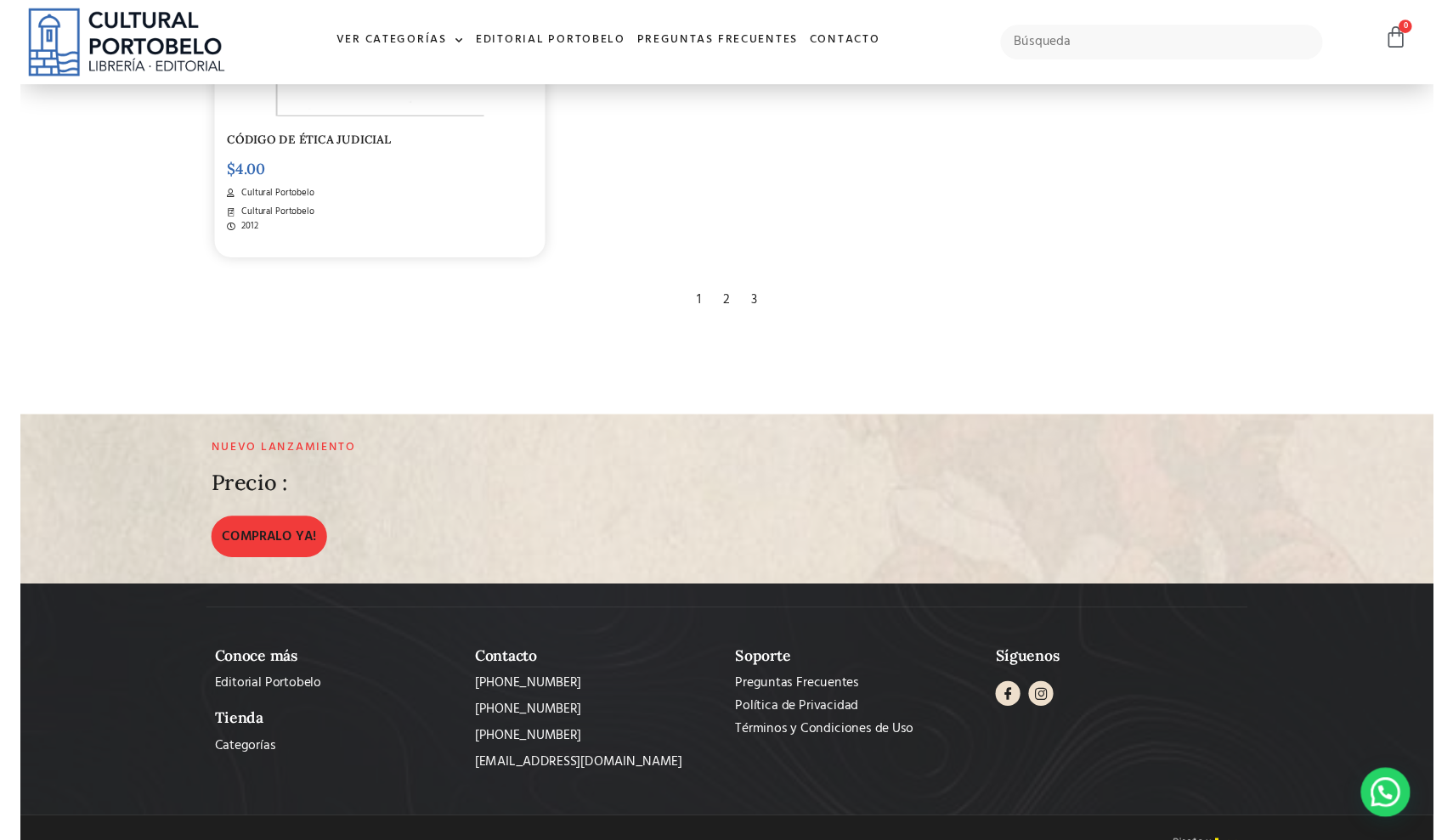
scroll to position [3497, 0]
